Goal: Information Seeking & Learning: Learn about a topic

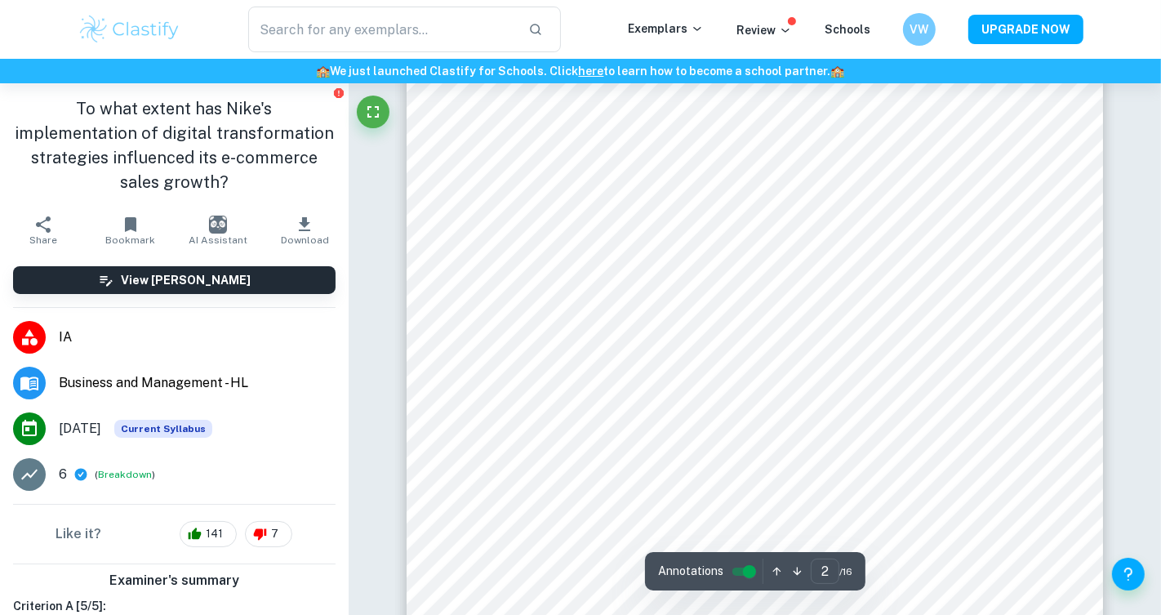
scroll to position [1096, 0]
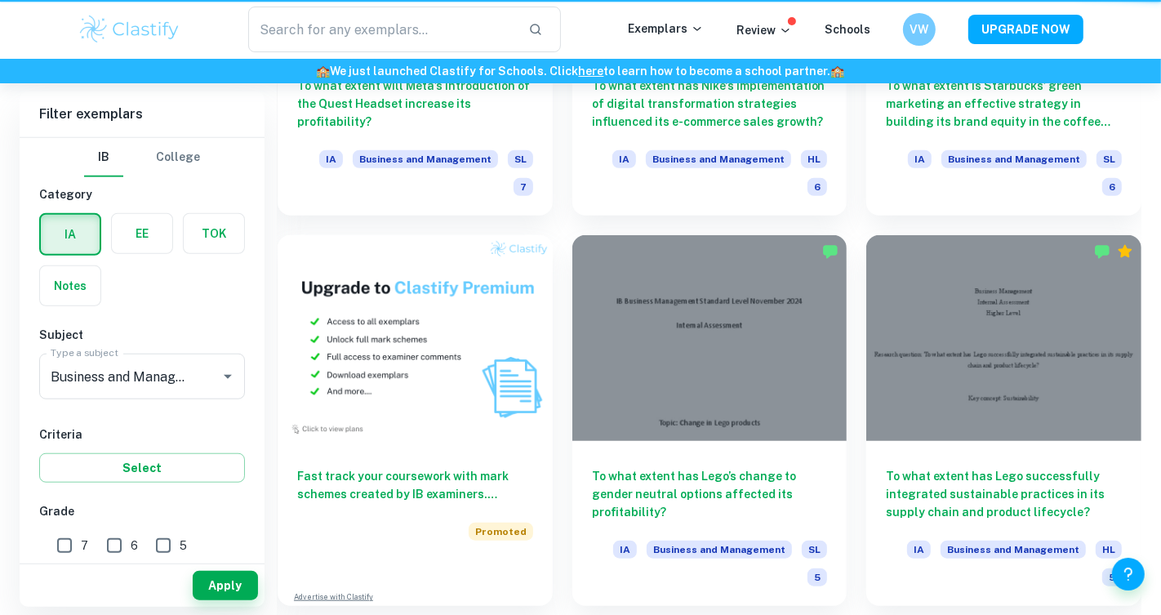
scroll to position [806, 0]
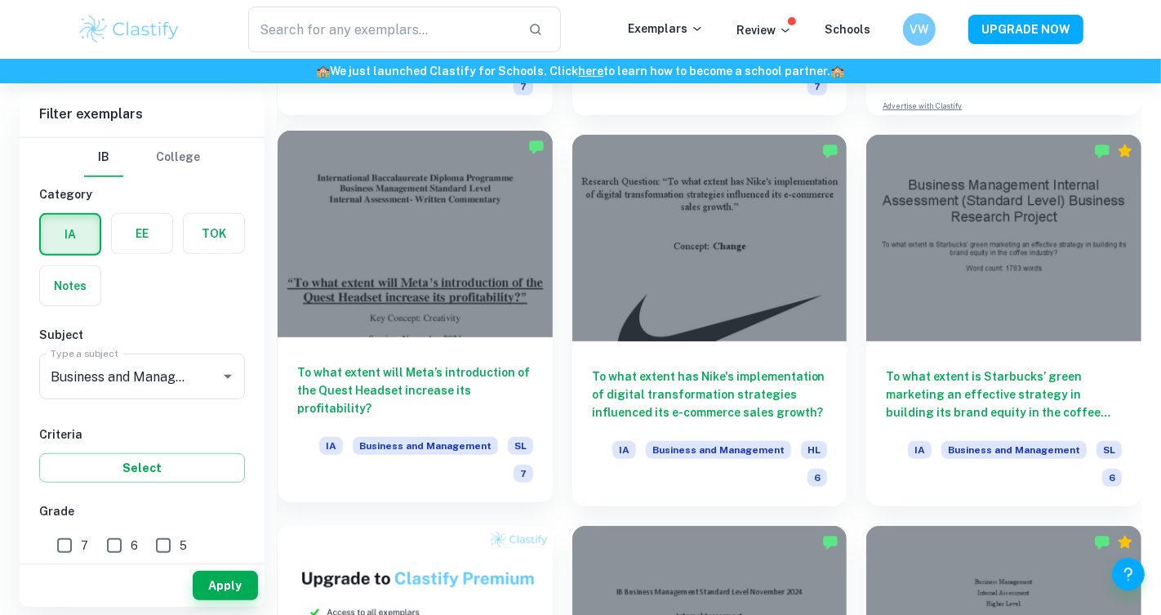
click at [391, 393] on h6 "To what extent will Meta’s introduction of the Quest Headset increase its profi…" at bounding box center [415, 390] width 236 height 54
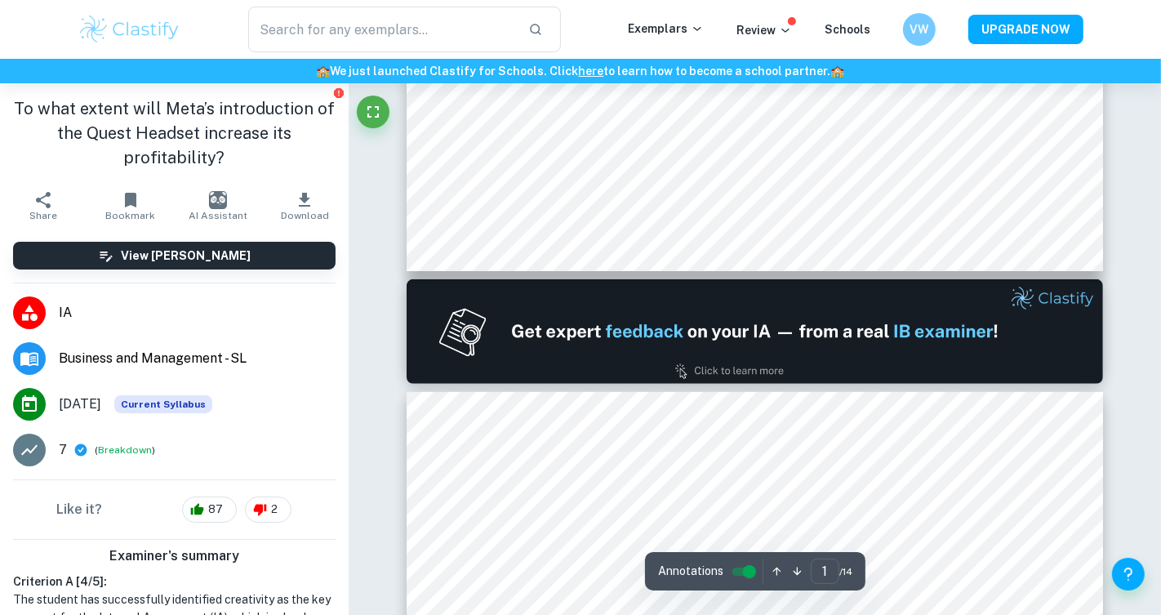
type input "2"
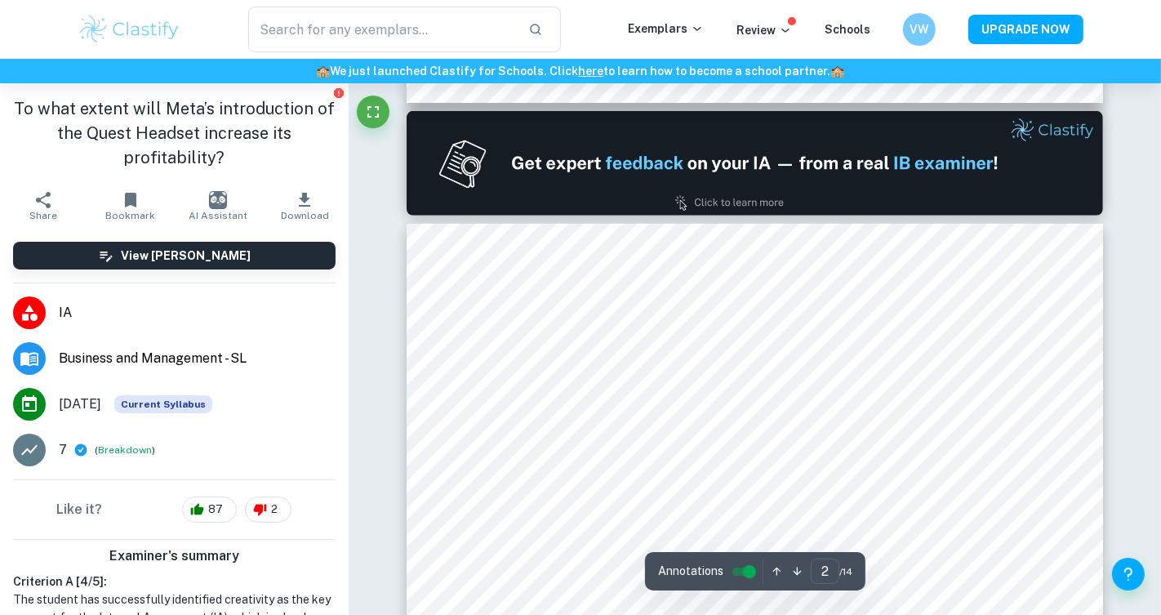
scroll to position [1029, 0]
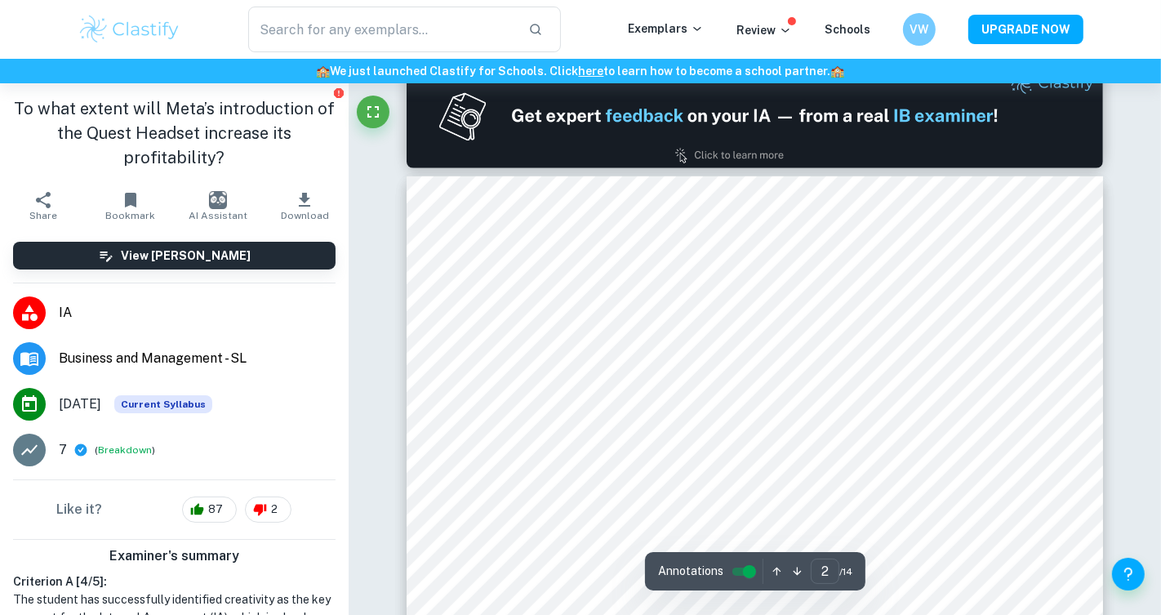
scroll to position [806, 0]
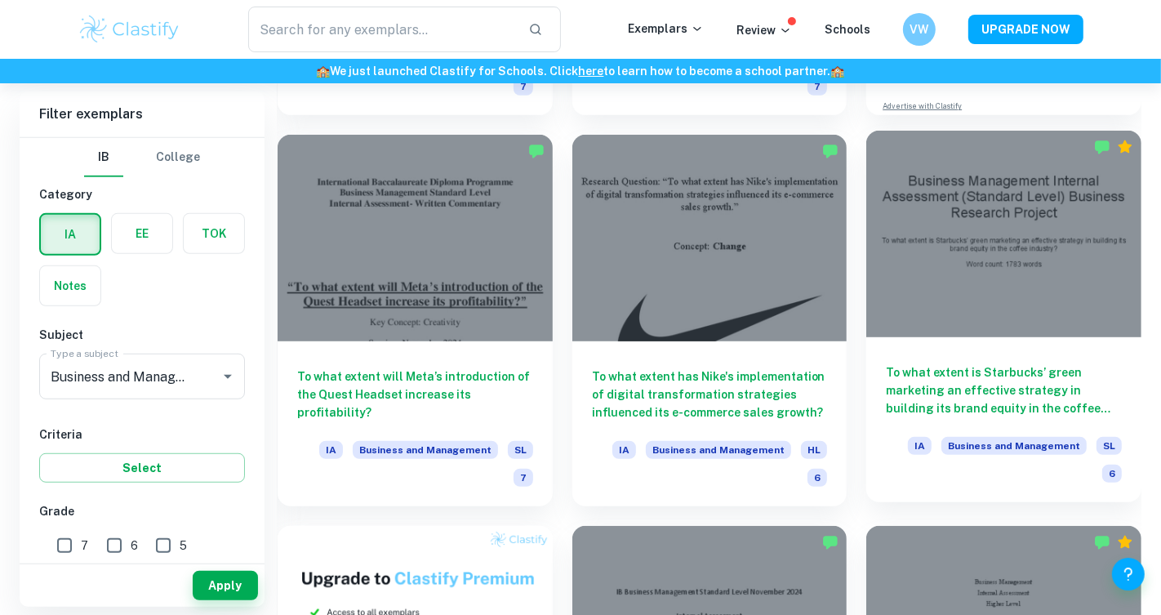
click at [995, 393] on h6 "To what extent is Starbucks’ green marketing an effective strategy in building …" at bounding box center [1004, 390] width 236 height 54
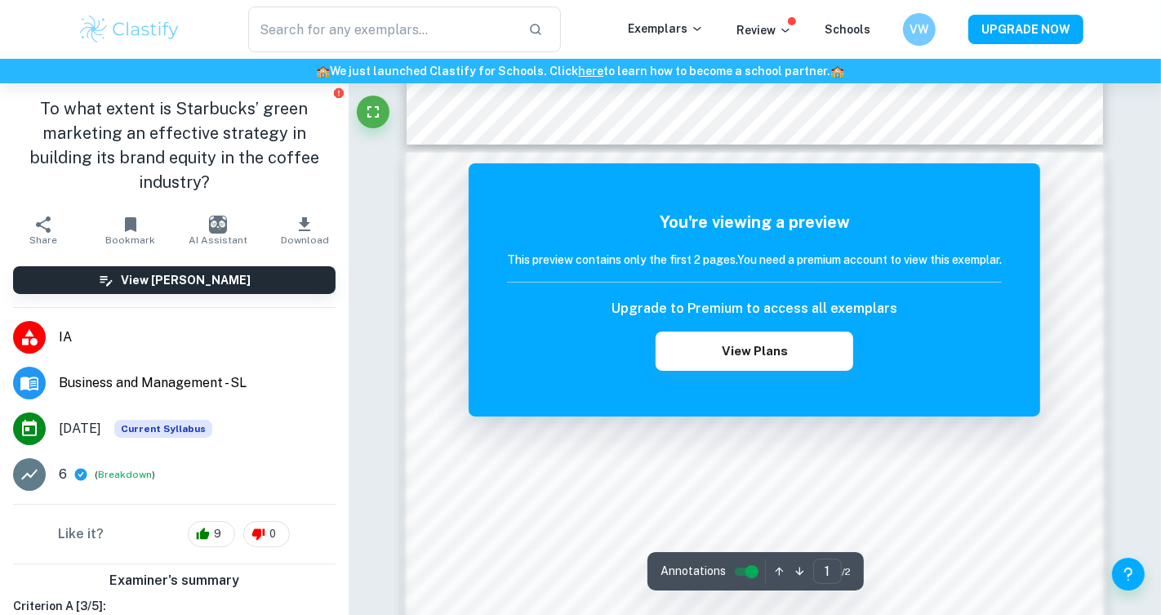
scroll to position [1036, 0]
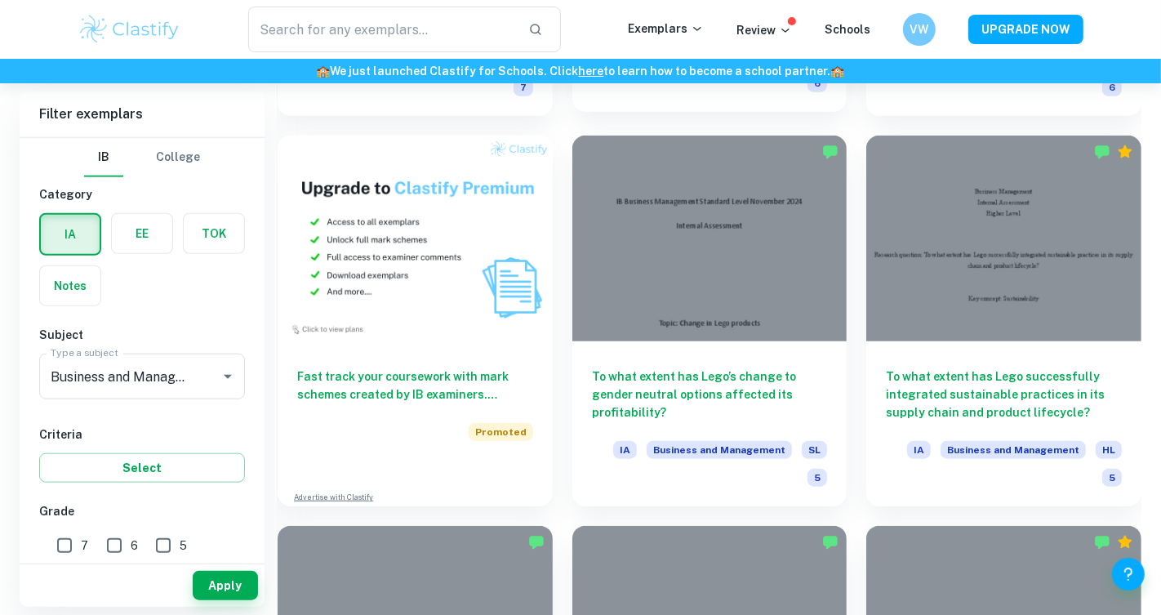
scroll to position [1222, 0]
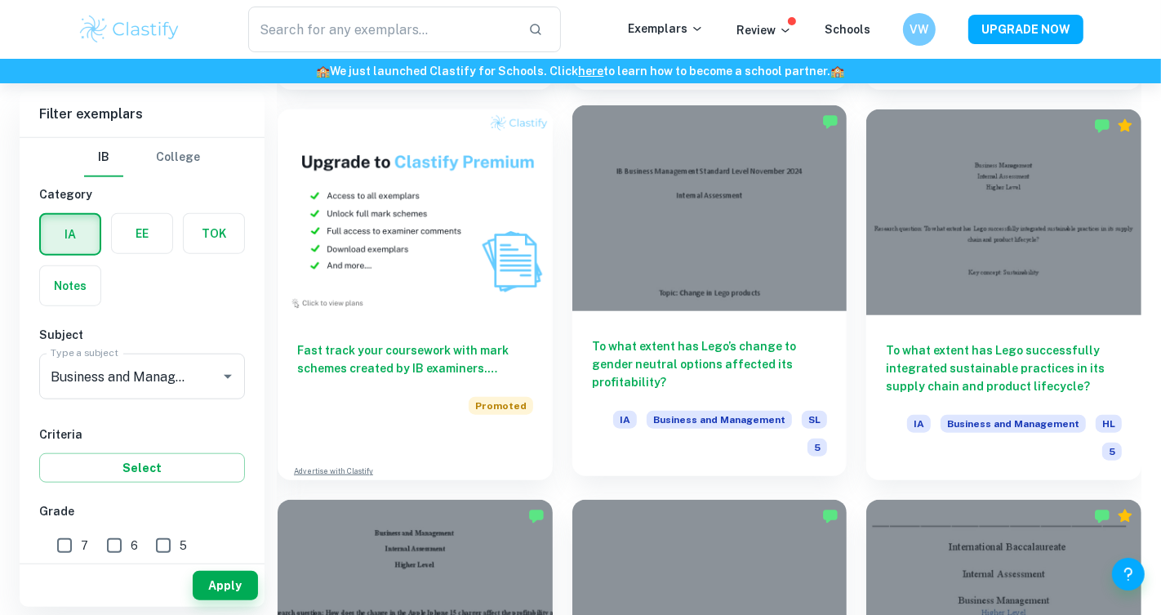
click at [731, 343] on h6 "To what extent has Lego’s change to gender neutral options affected its profita…" at bounding box center [710, 364] width 236 height 54
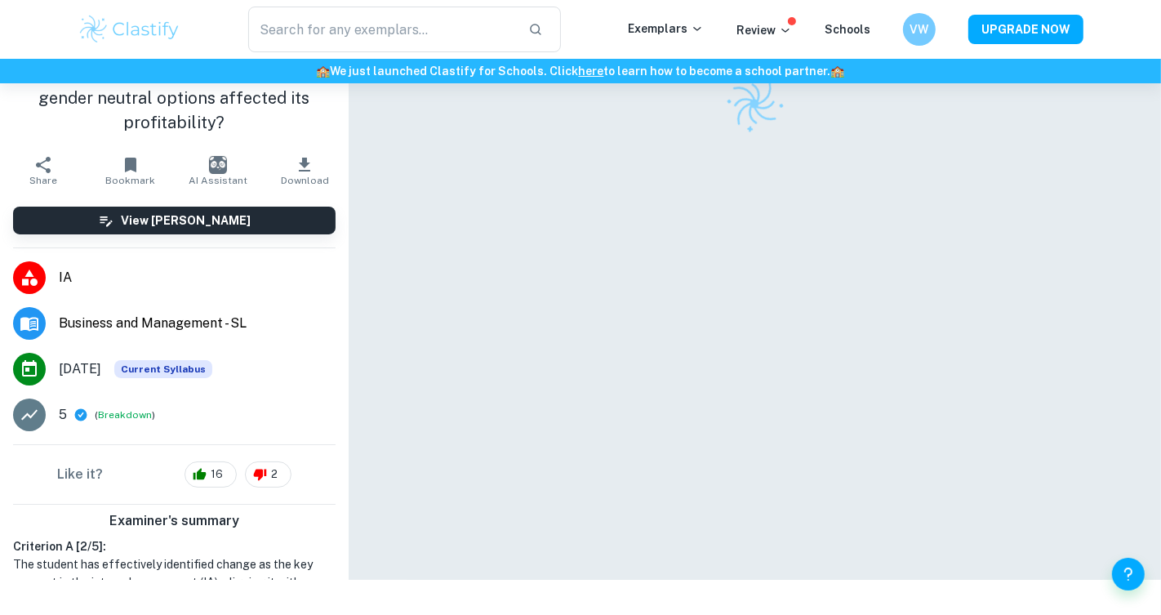
scroll to position [83, 0]
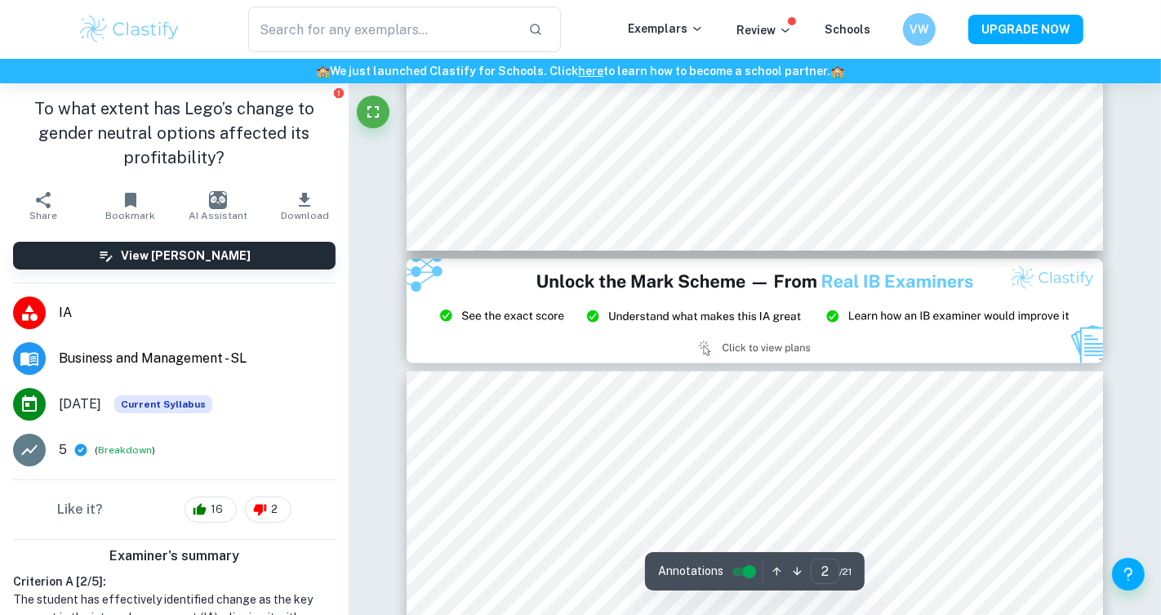
type input "3"
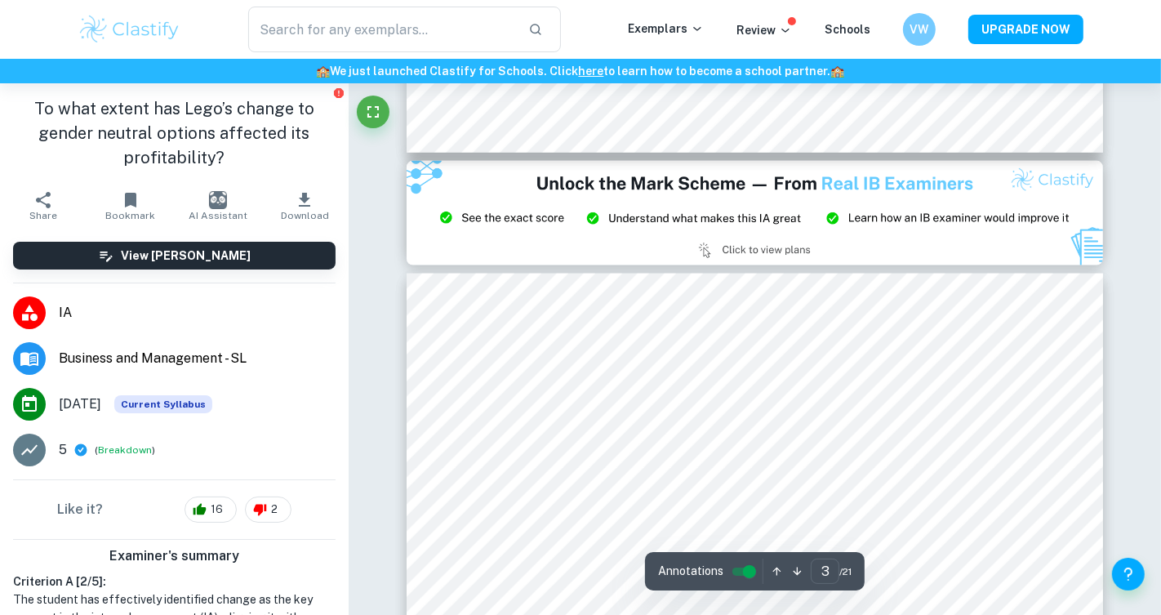
scroll to position [2041, 0]
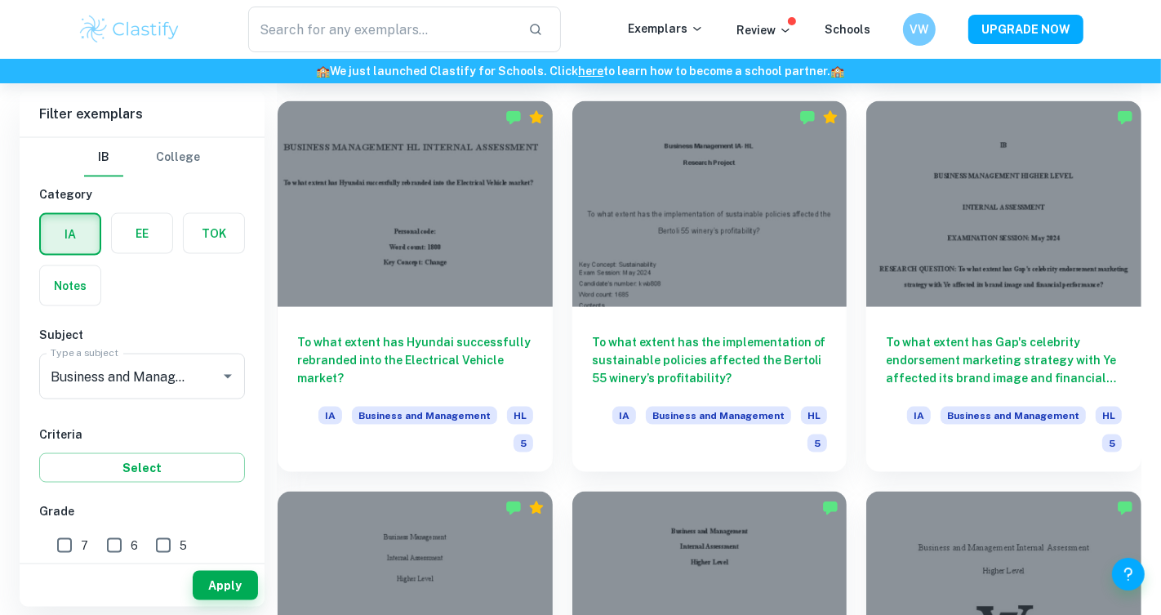
scroll to position [2012, 0]
click at [1028, 364] on h6 "To what extent has Gap's celebrity endorsement marketing strategy with Ye affec…" at bounding box center [1004, 359] width 236 height 54
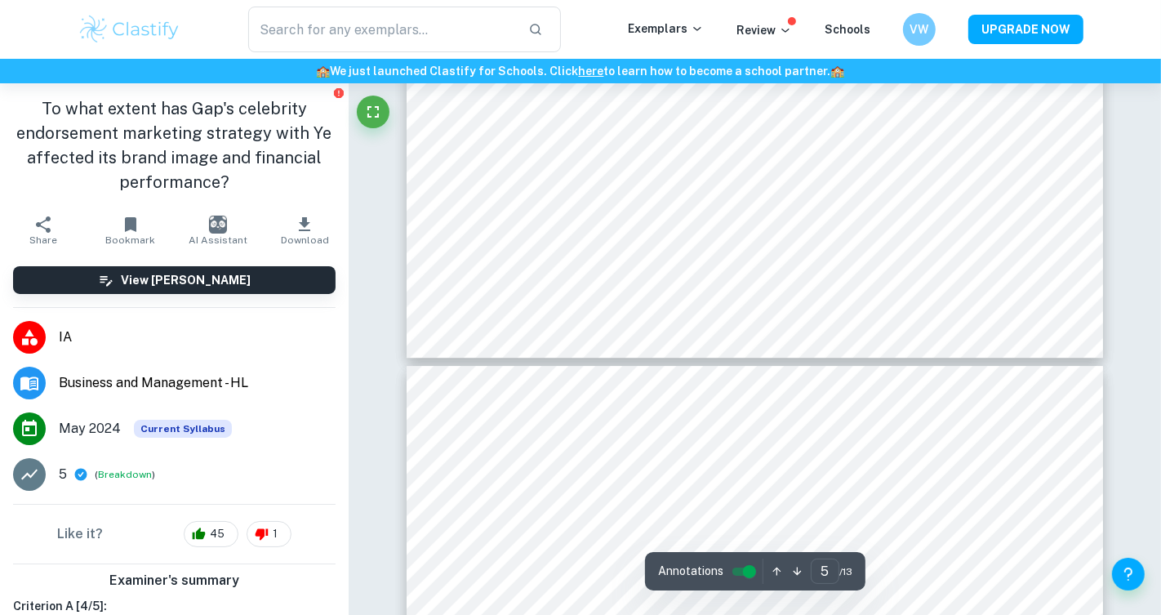
scroll to position [4573, 0]
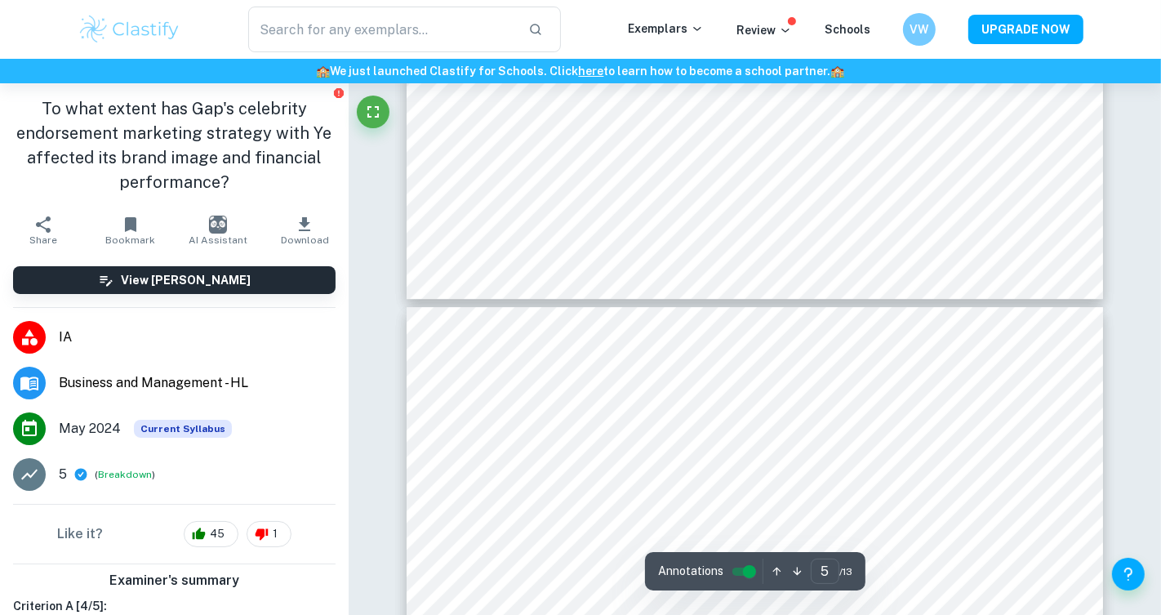
type input "6"
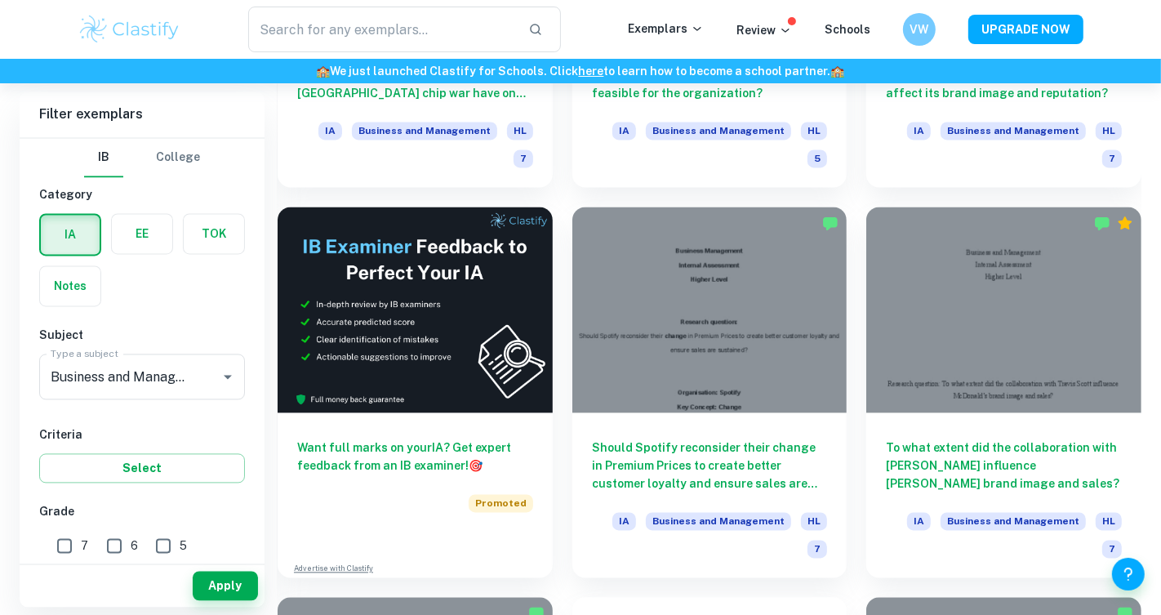
scroll to position [2688, 0]
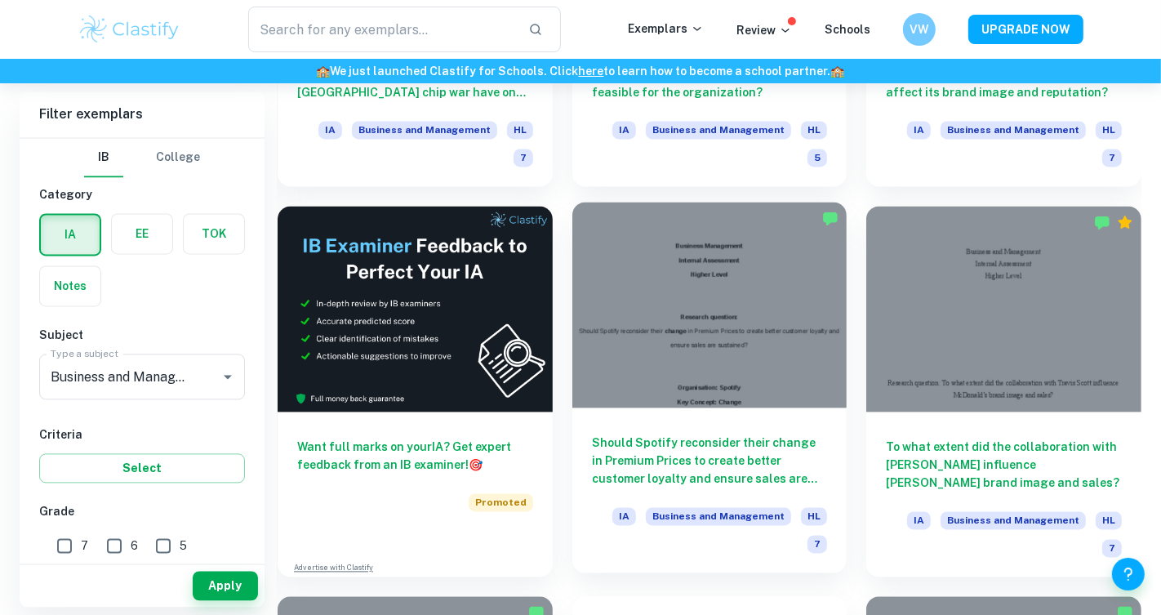
click at [774, 451] on h6 "Should Spotify reconsider their change in Premium Prices to create better custo…" at bounding box center [710, 460] width 236 height 54
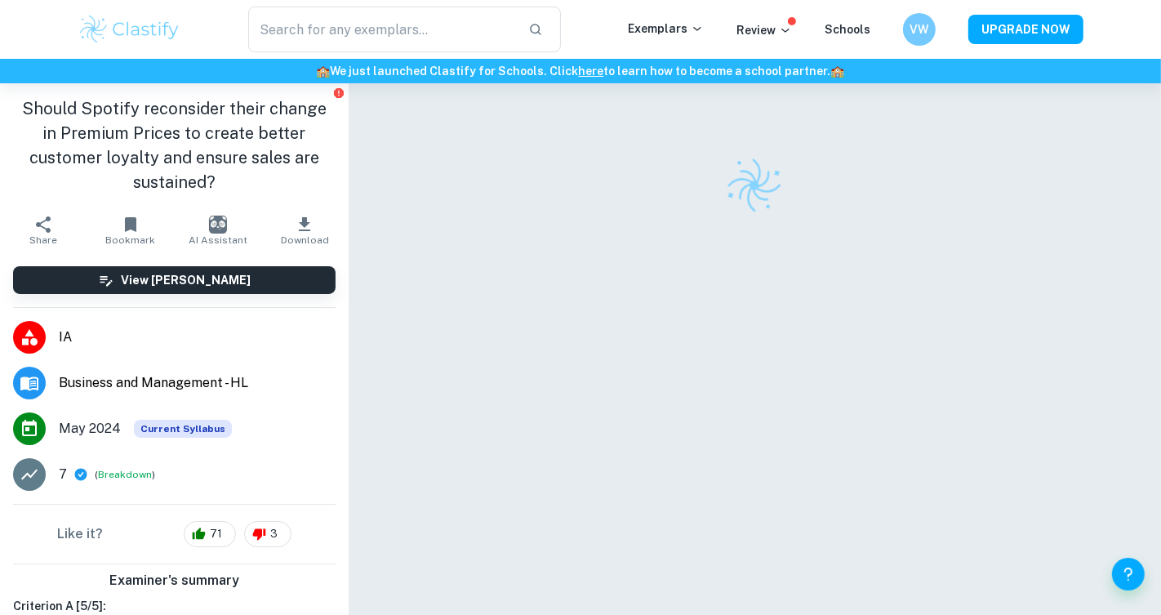
scroll to position [83, 0]
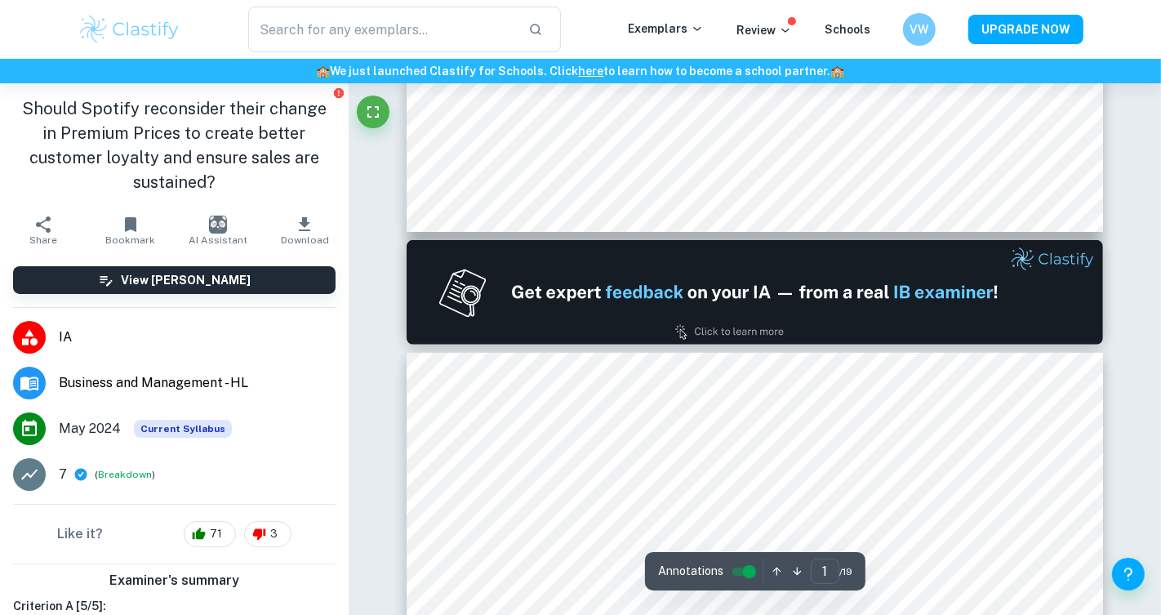
type input "2"
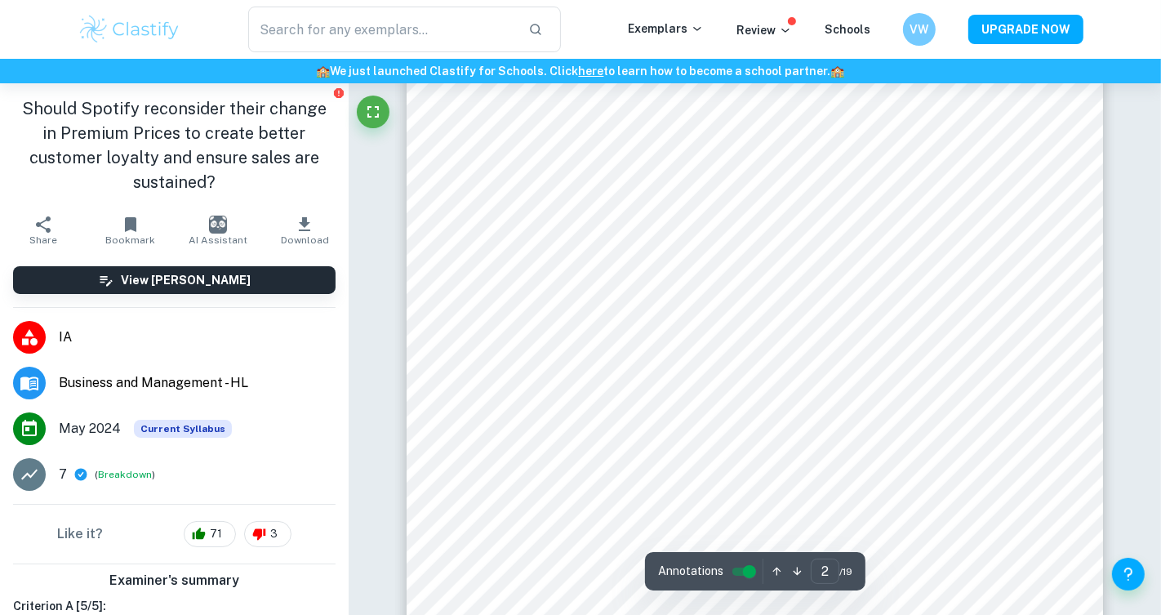
scroll to position [1165, 0]
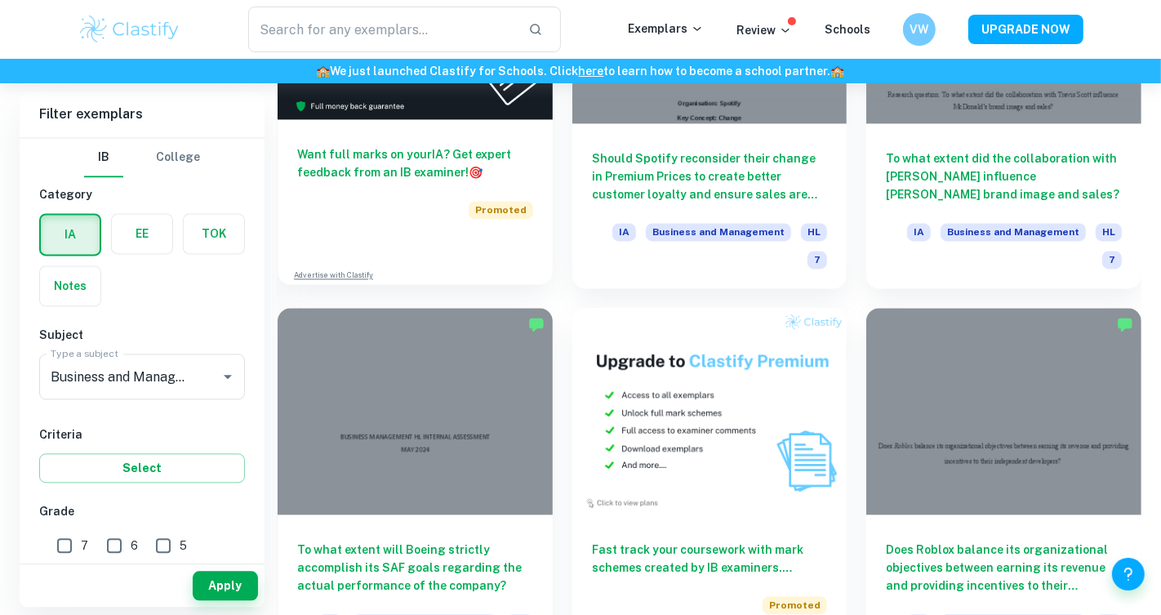
scroll to position [3170, 0]
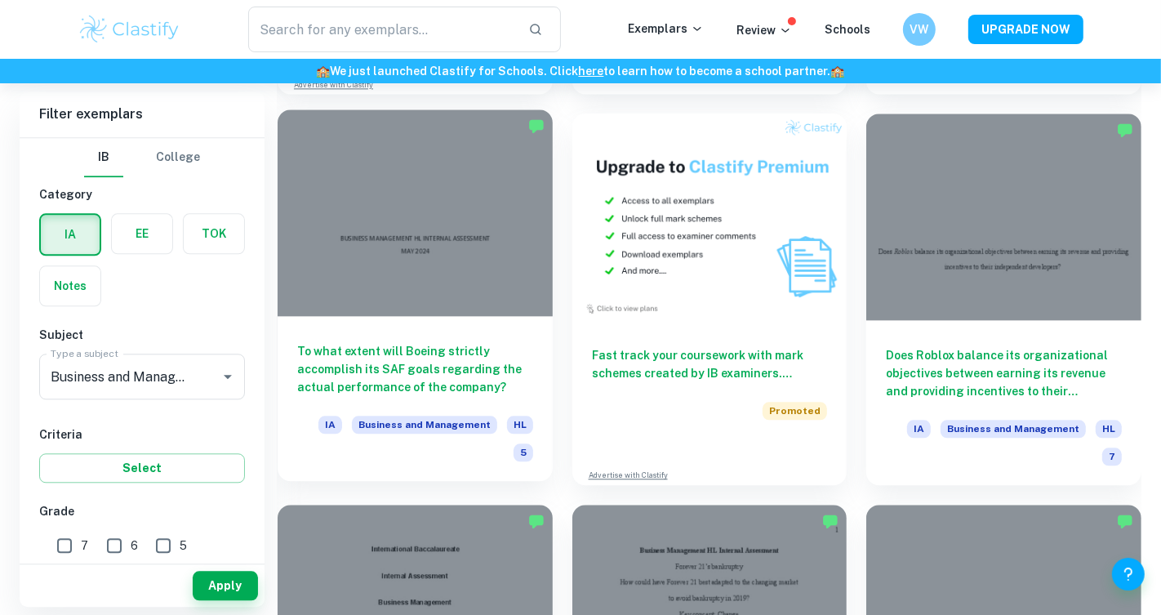
click at [434, 364] on h6 "To what extent will Boeing strictly accomplish its SAF goals regarding the actu…" at bounding box center [415, 369] width 236 height 54
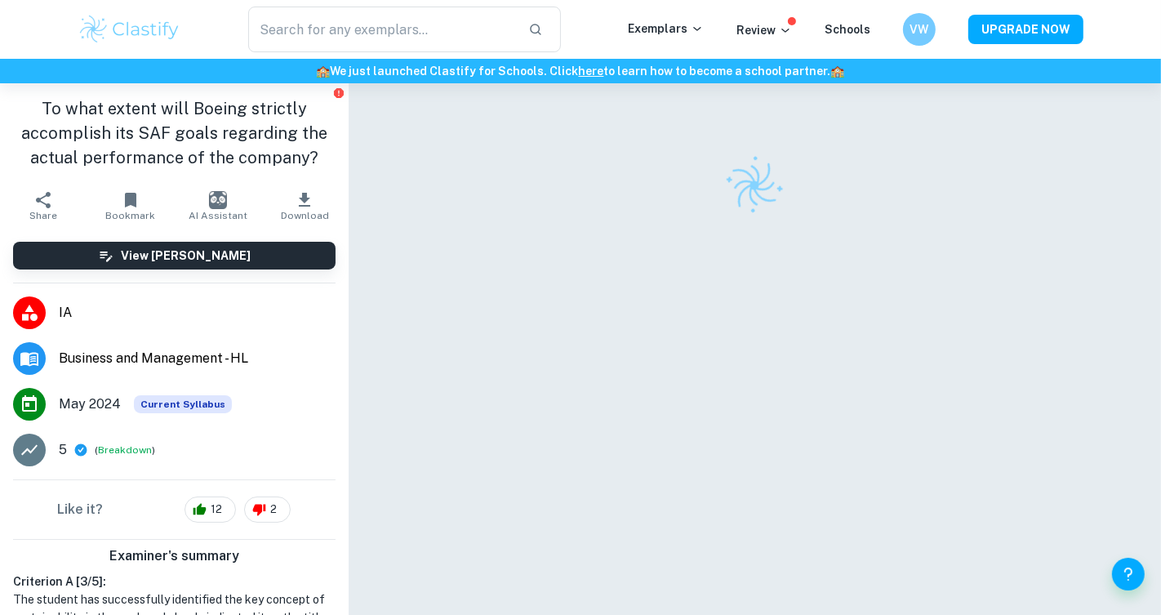
scroll to position [83, 0]
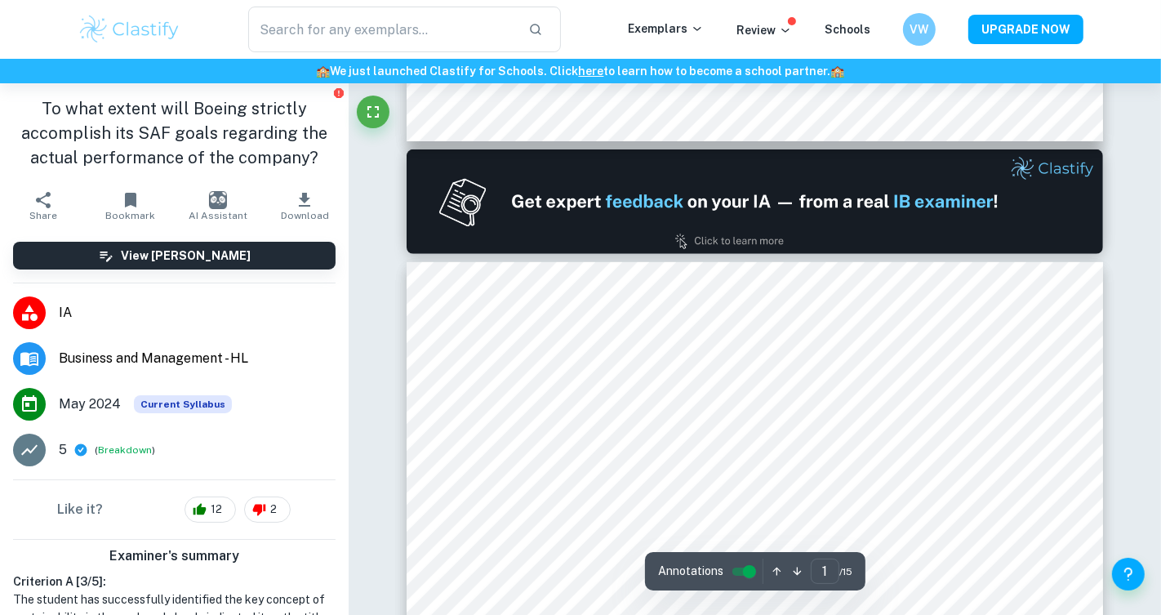
type input "2"
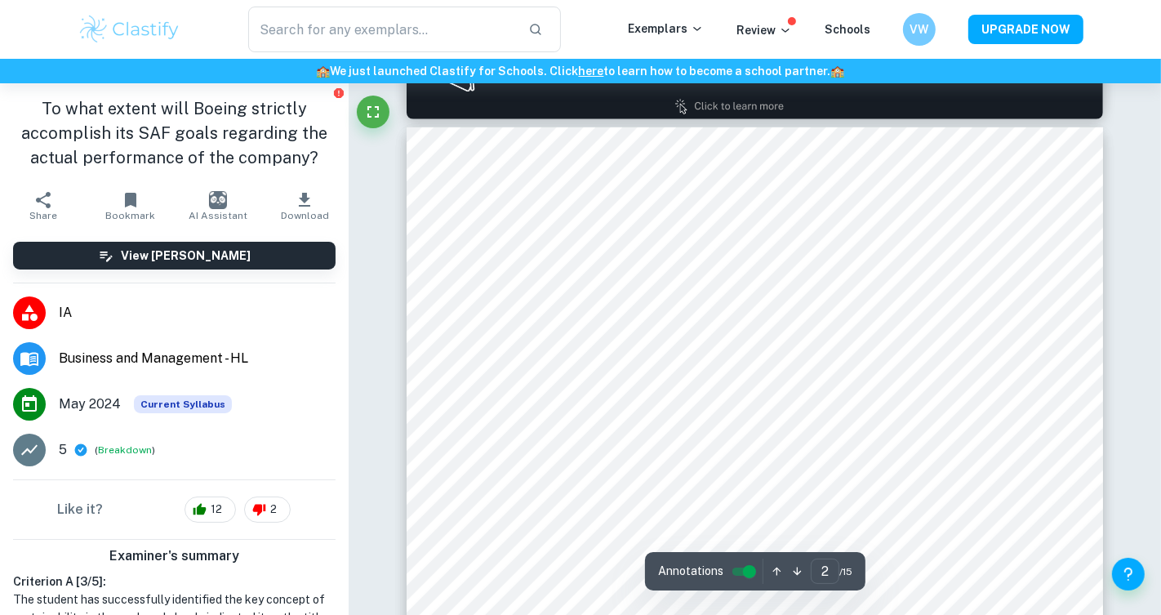
scroll to position [1081, 0]
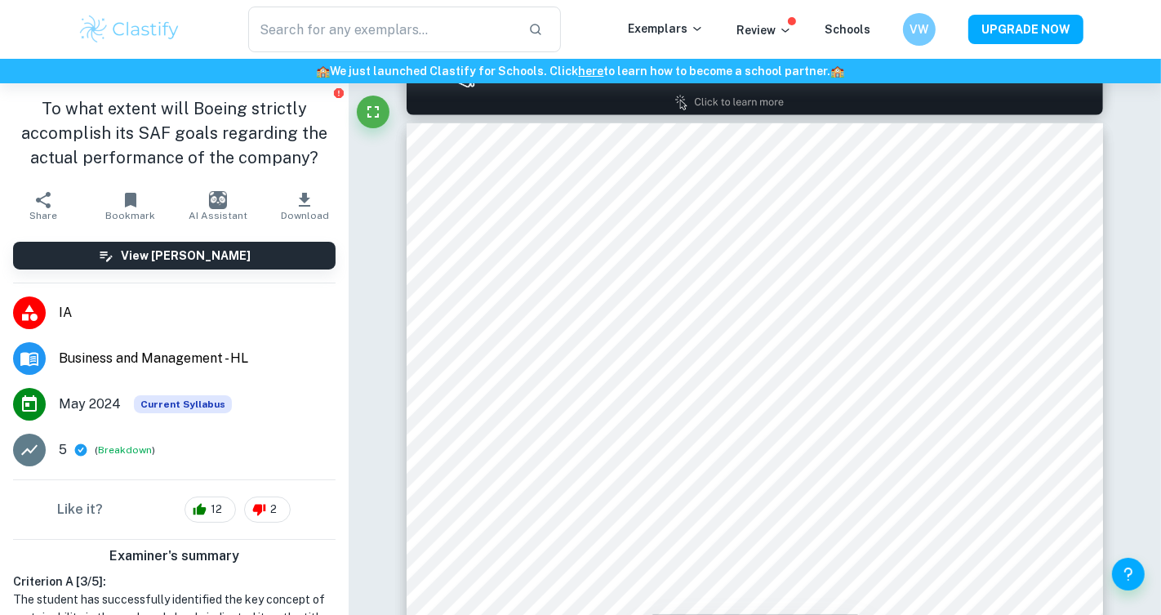
scroll to position [3170, 0]
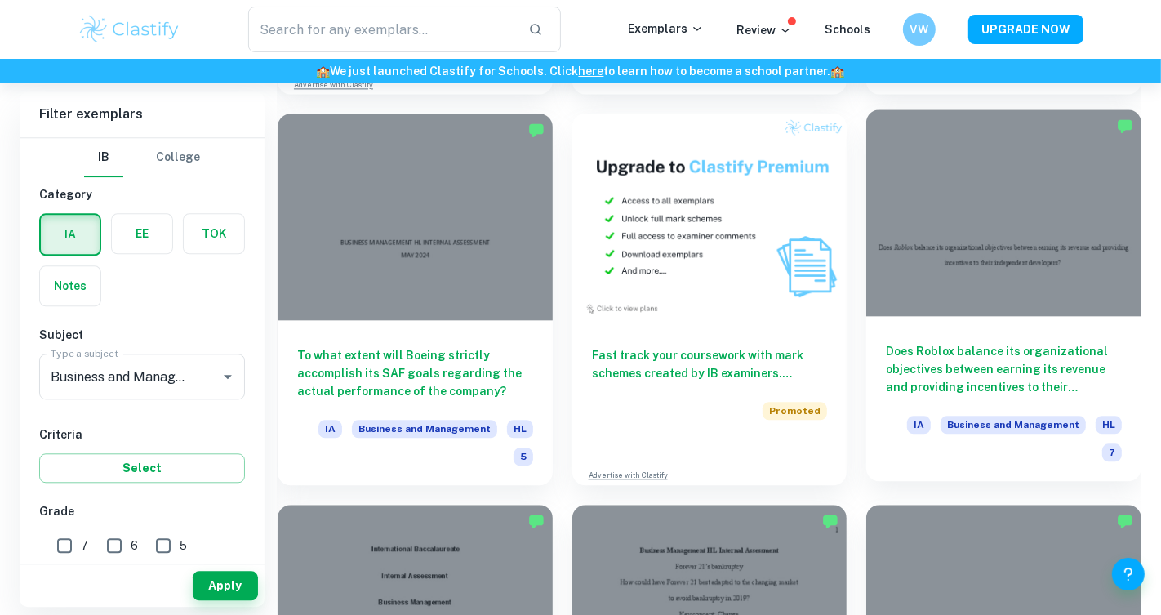
click at [1010, 366] on h6 "Does Roblox balance its organizational objectives between earning its revenue a…" at bounding box center [1004, 369] width 236 height 54
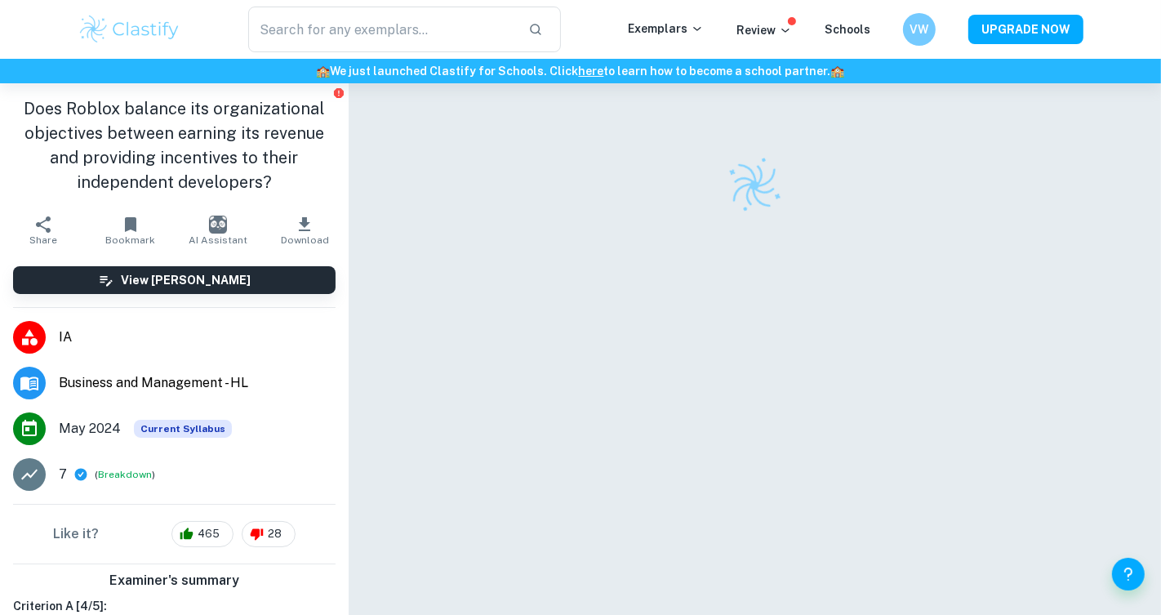
scroll to position [83, 0]
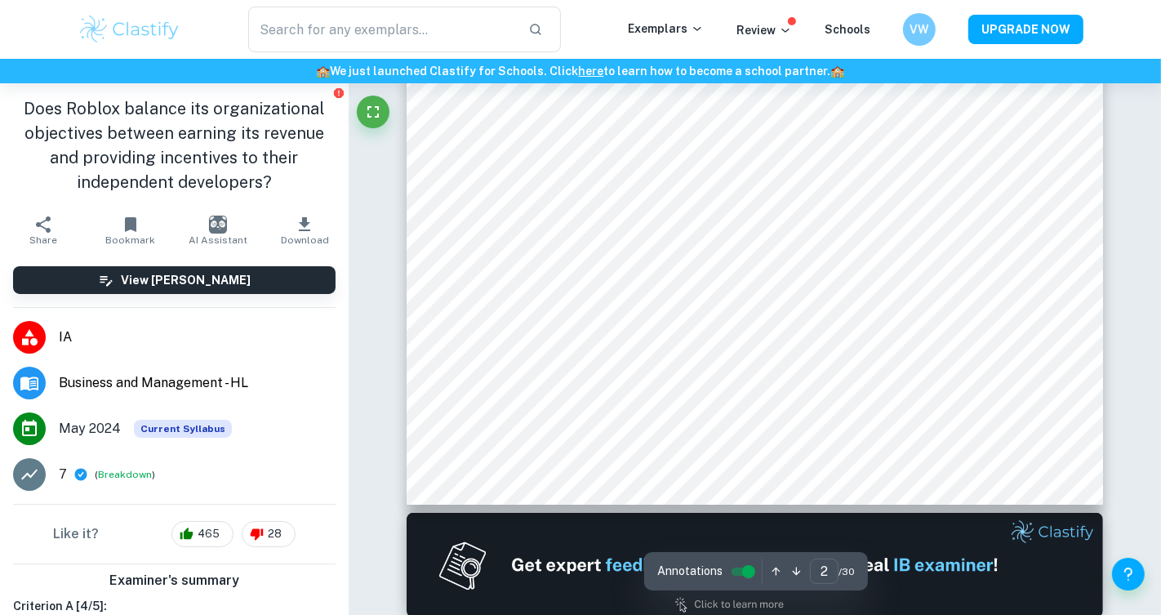
type input "2"
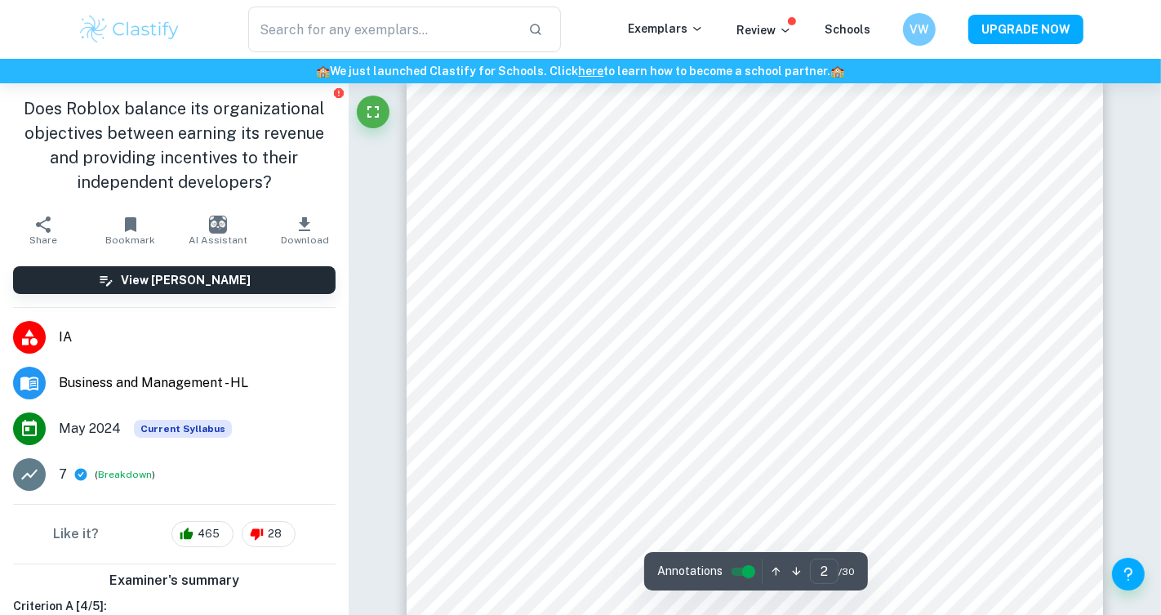
scroll to position [1108, 0]
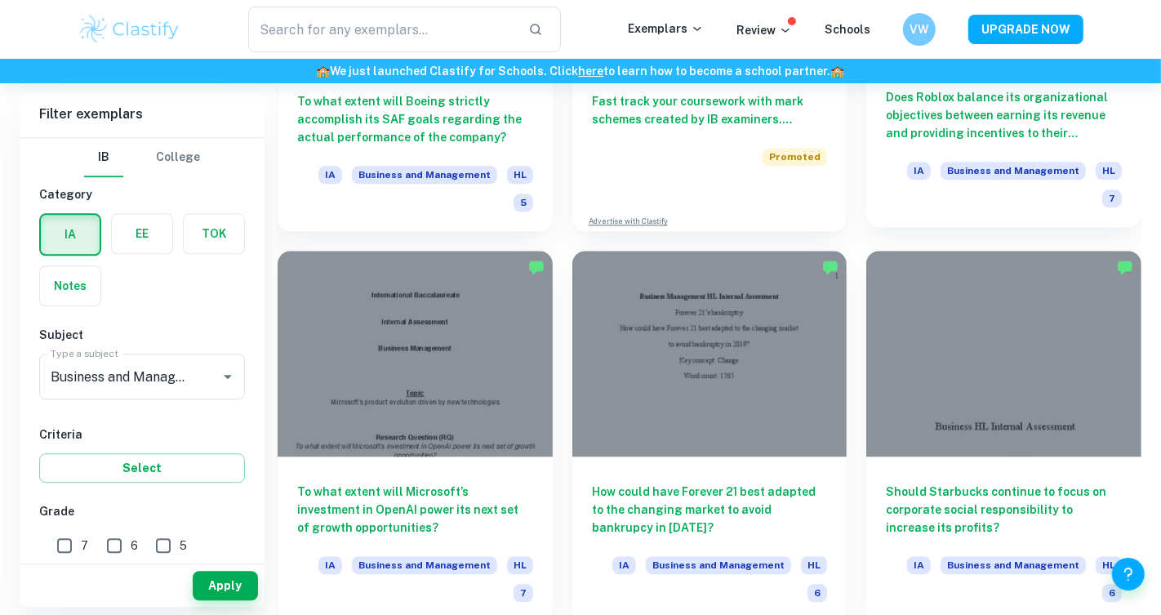
scroll to position [3526, 0]
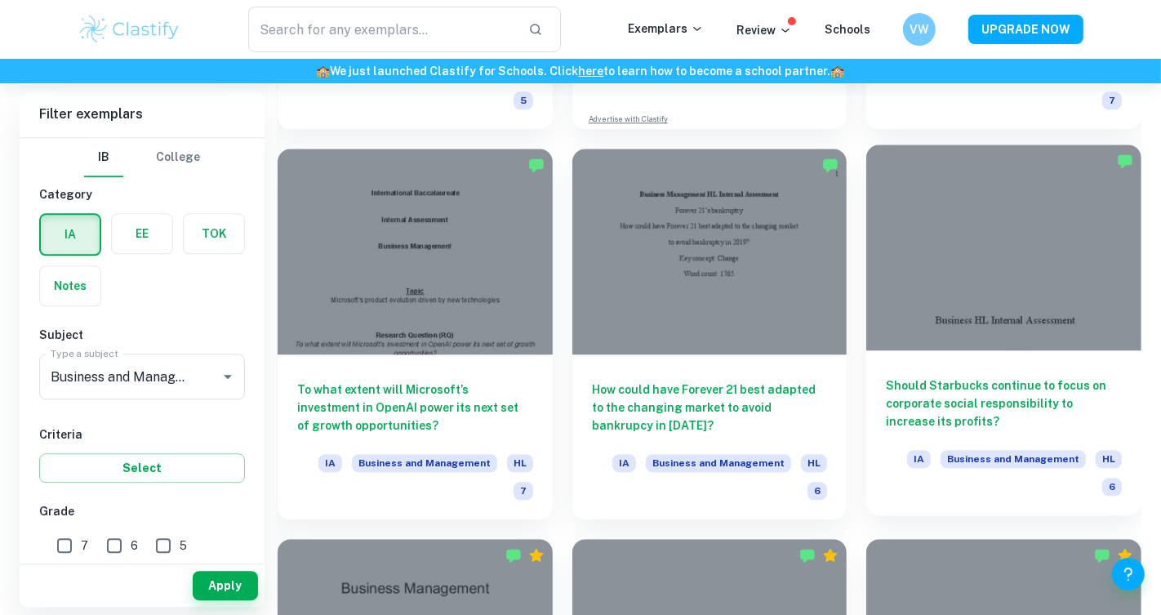
click at [943, 397] on h6 "Should Starbucks continue to focus on corporate social responsibility to increa…" at bounding box center [1004, 403] width 236 height 54
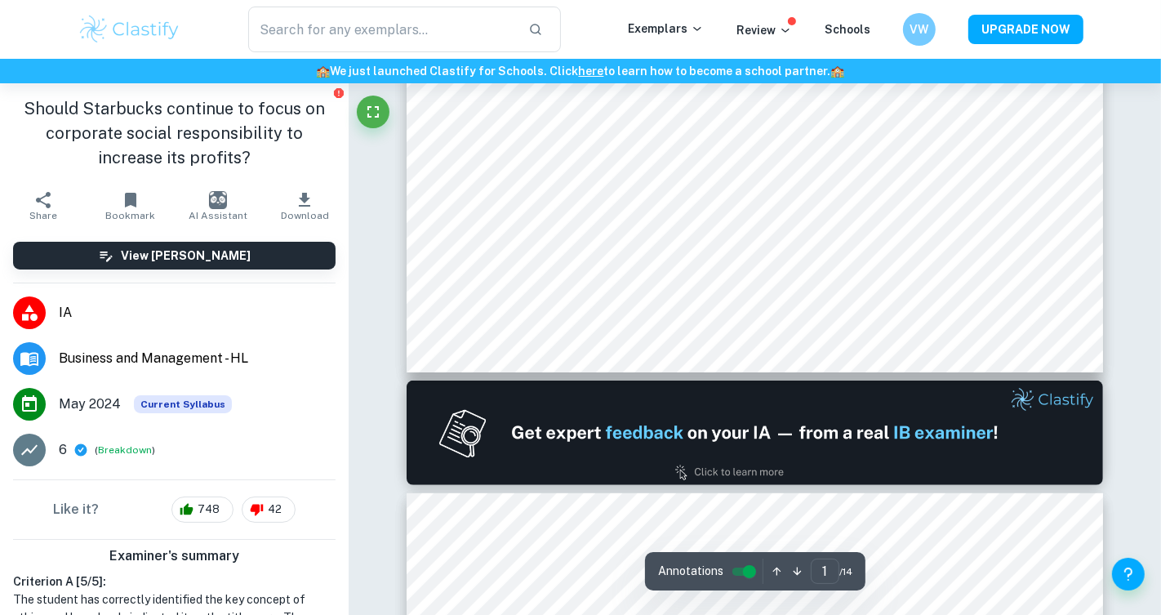
type input "2"
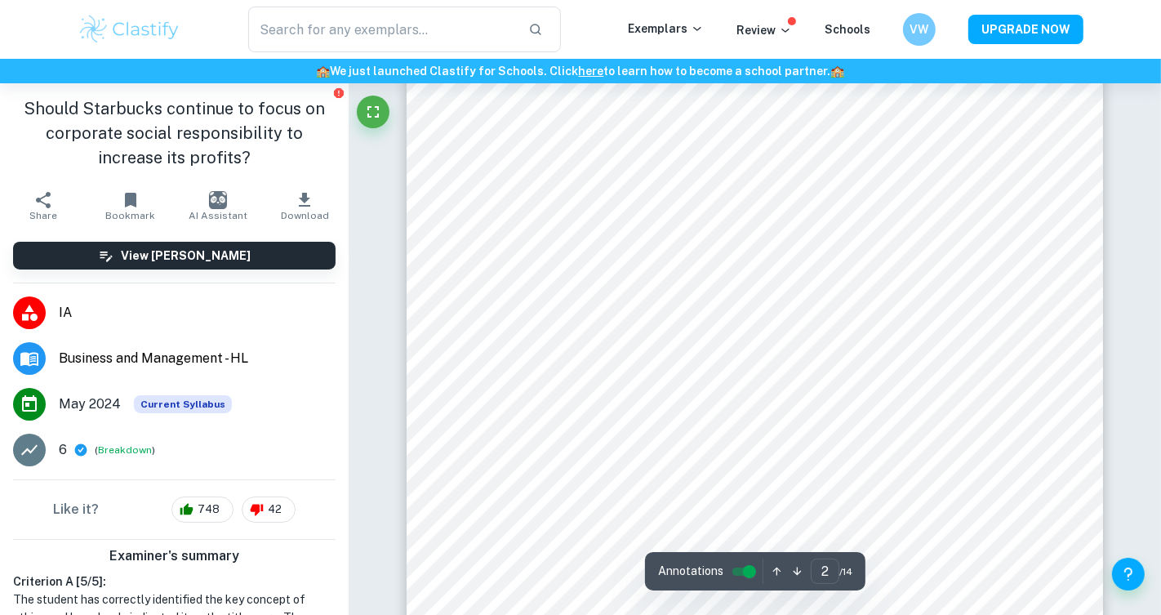
scroll to position [1302, 0]
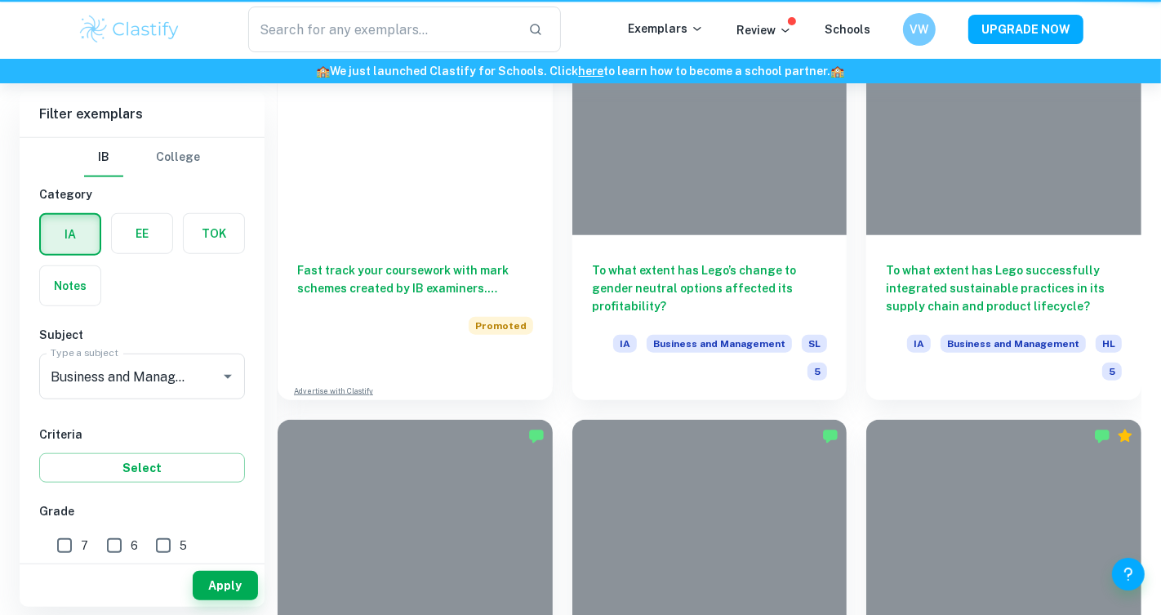
scroll to position [3526, 0]
